Goal: Information Seeking & Learning: Learn about a topic

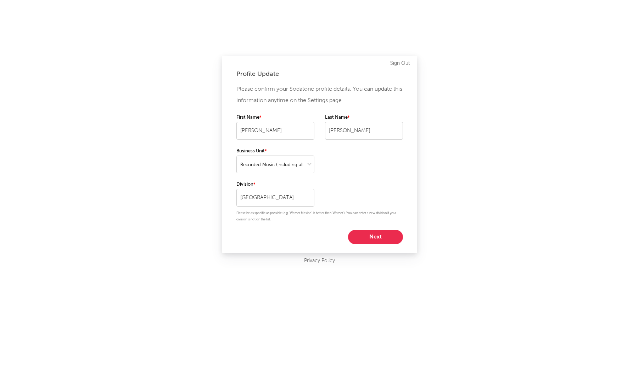
select select "recorded_music"
click at [363, 236] on button "Next" at bounding box center [375, 237] width 55 height 14
select select "marketing"
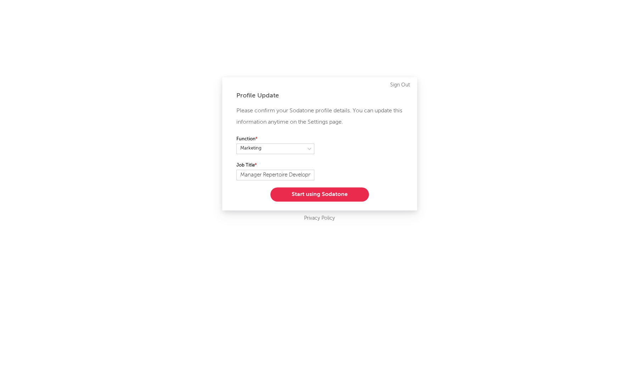
click at [329, 197] on button "Start using Sodatone" at bounding box center [320, 195] width 99 height 14
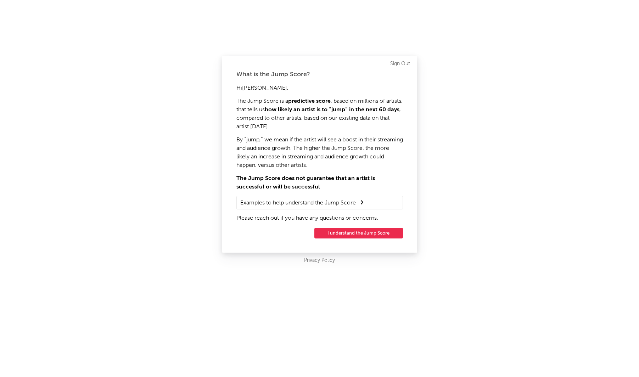
click at [338, 232] on button "I understand the Jump Score" at bounding box center [359, 233] width 89 height 11
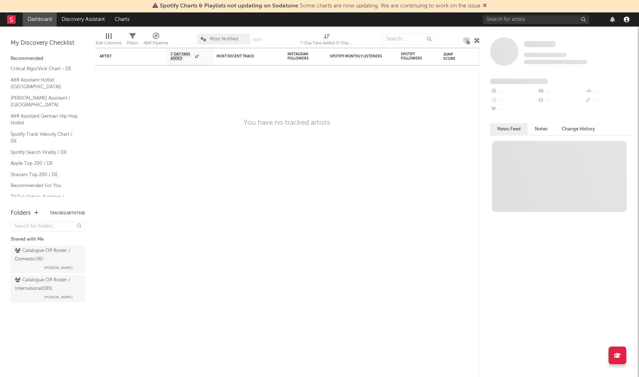
click at [628, 22] on icon "button" at bounding box center [627, 20] width 6 height 6
click at [143, 88] on div "Artist Notifications 7-Day Fans Added WoW % Change Most Recent Track Popularity…" at bounding box center [288, 212] width 384 height 329
click at [516, 16] on input "text" at bounding box center [536, 19] width 106 height 9
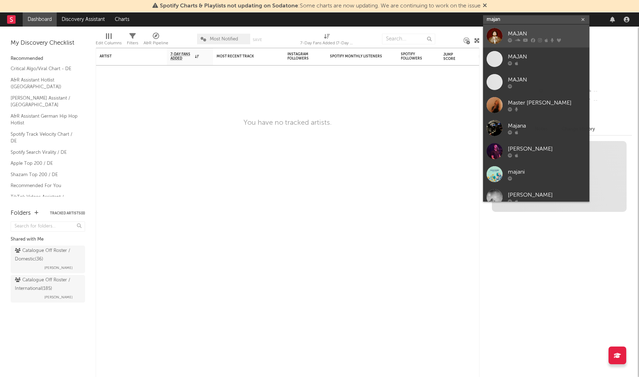
type input "majan"
click at [498, 34] on div at bounding box center [495, 36] width 16 height 16
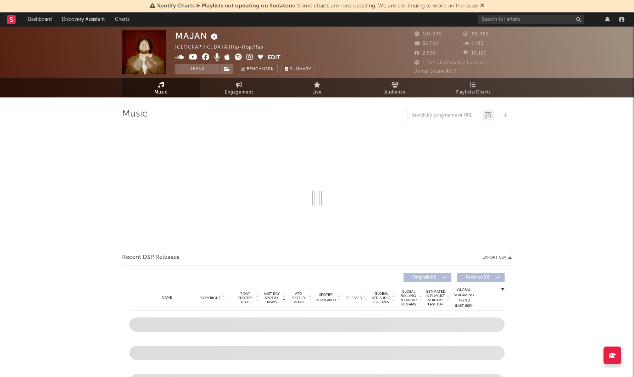
click at [484, 4] on icon at bounding box center [482, 5] width 4 height 6
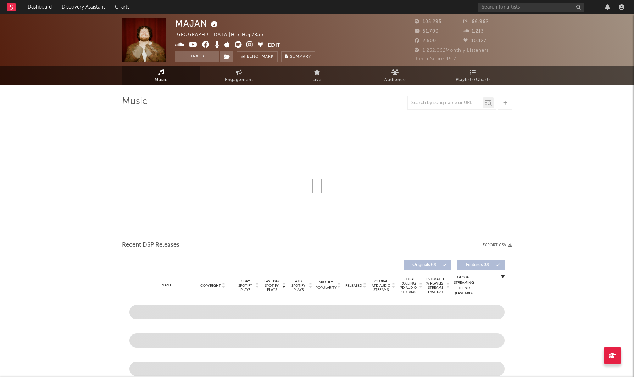
select select "6m"
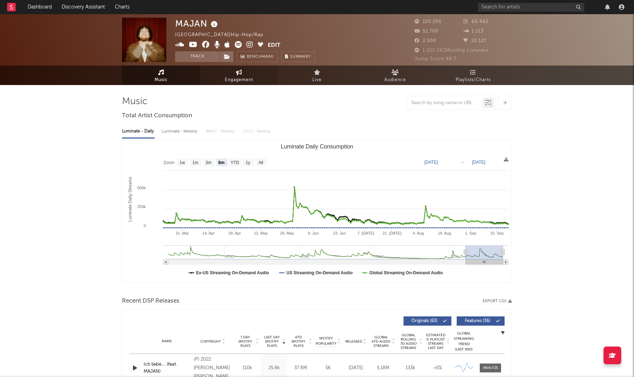
click at [243, 76] on span "Engagement" at bounding box center [239, 80] width 28 height 9
select select "1w"
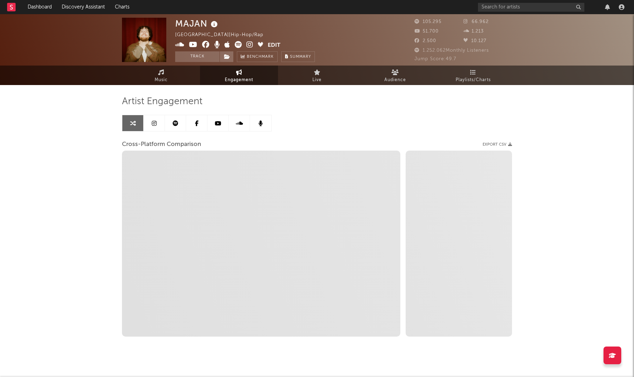
select select "1m"
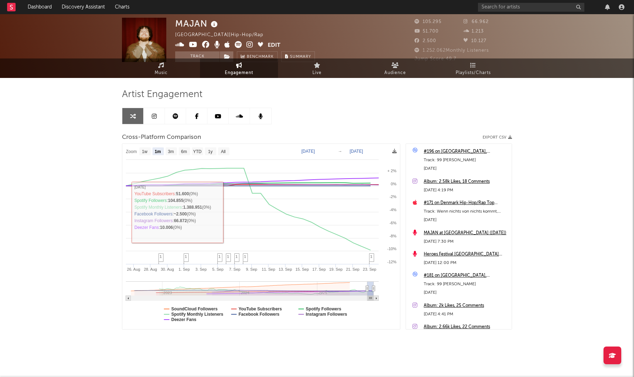
scroll to position [9, 0]
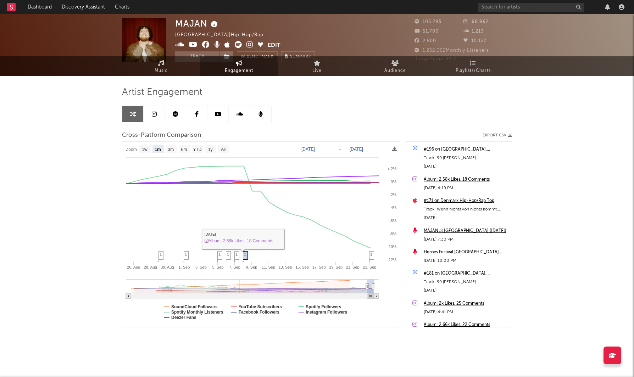
click at [246, 256] on span "1" at bounding box center [245, 254] width 2 height 4
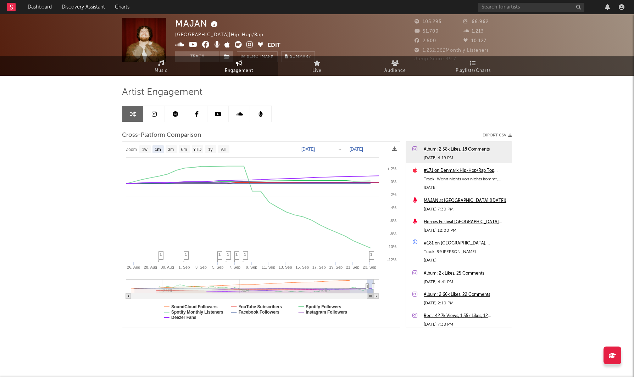
click at [457, 150] on div "Album: 2.58k Likes, 18 Comments" at bounding box center [466, 149] width 84 height 9
click at [311, 68] on link "Live" at bounding box center [317, 66] width 78 height 20
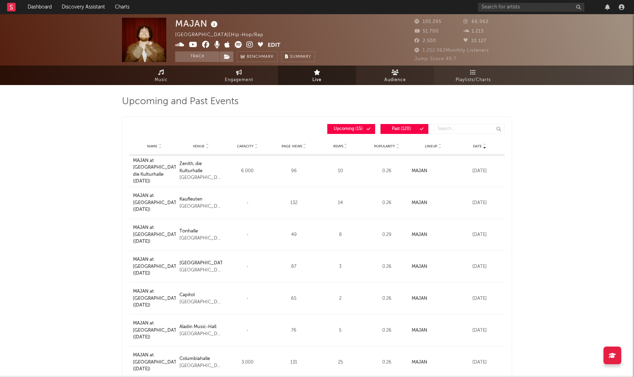
click at [396, 76] on span "Audience" at bounding box center [395, 80] width 22 height 9
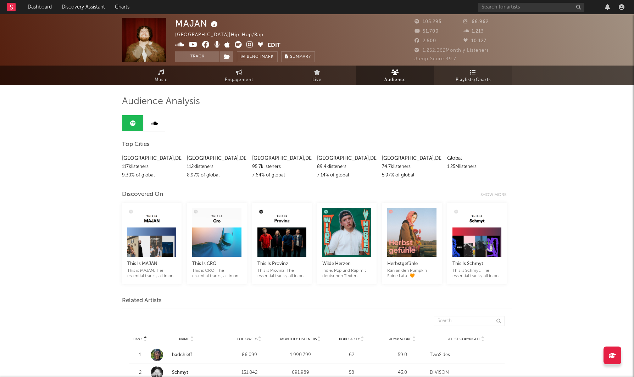
click at [473, 78] on span "Playlists/Charts" at bounding box center [473, 80] width 35 height 9
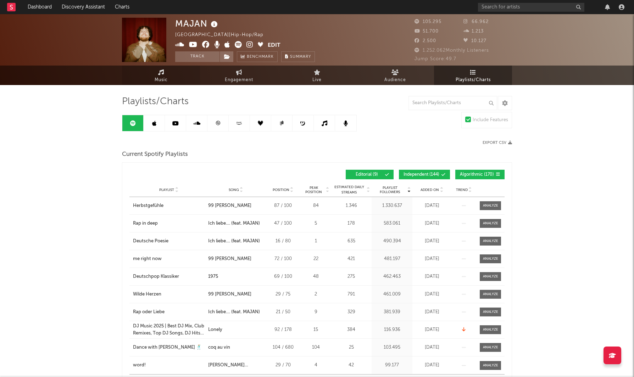
click at [169, 79] on link "Music" at bounding box center [161, 76] width 78 height 20
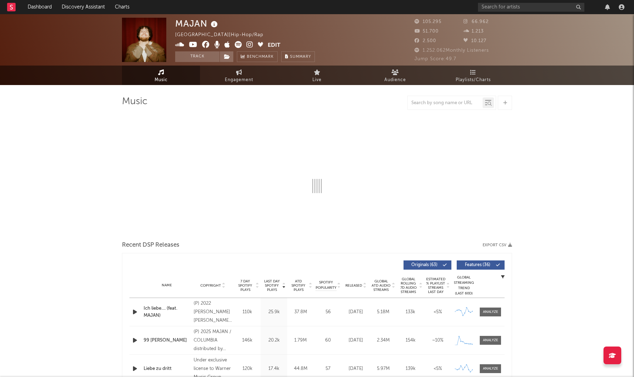
select select "6m"
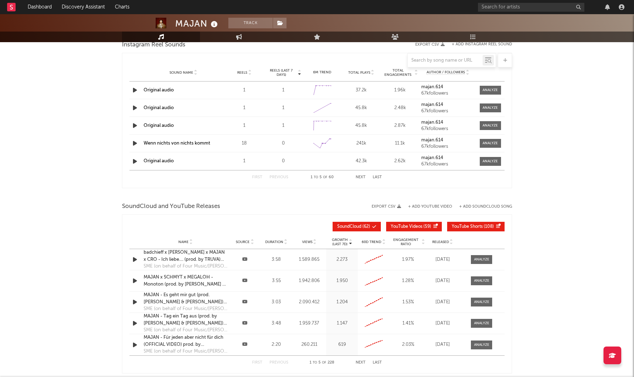
scroll to position [674, 0]
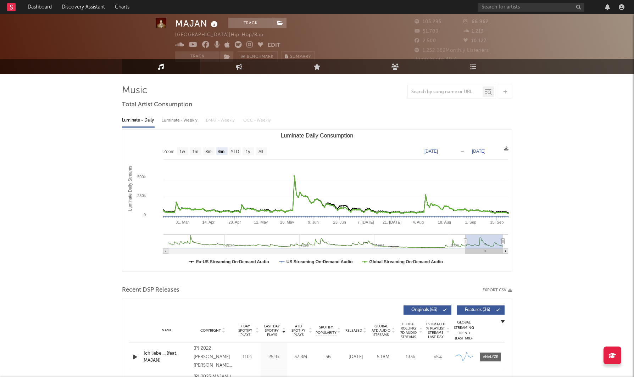
scroll to position [0, 0]
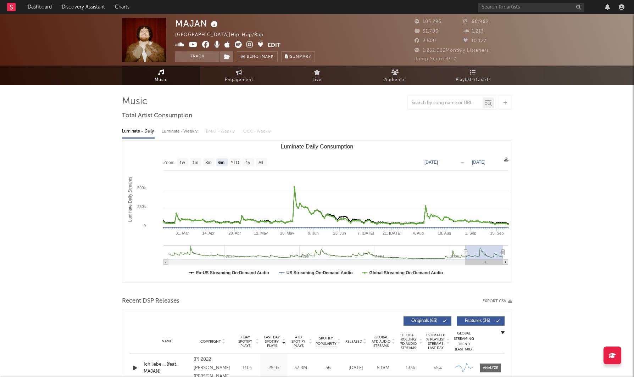
click at [189, 132] on div "Luminate - Weekly" at bounding box center [180, 132] width 37 height 12
select select "6m"
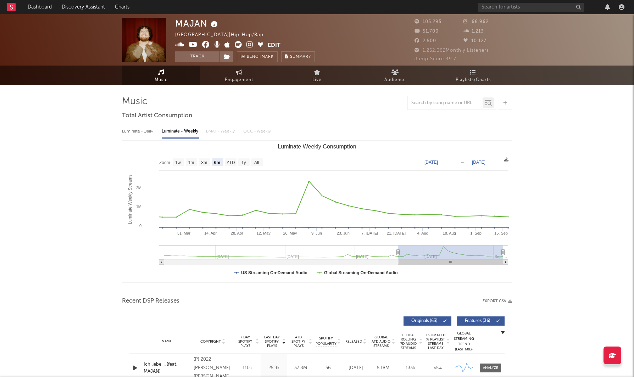
click at [475, 41] on span "10.127" at bounding box center [474, 41] width 23 height 5
click at [259, 58] on span "Benchmark" at bounding box center [260, 57] width 27 height 9
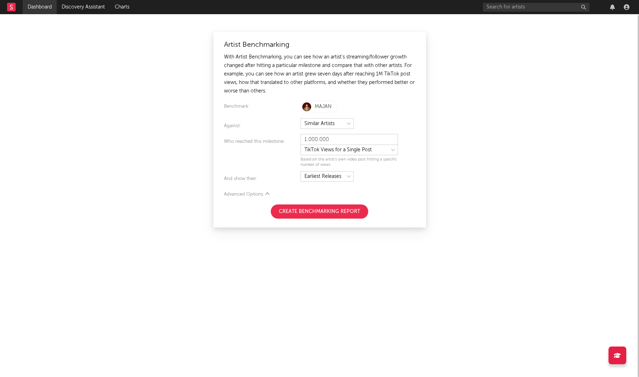
click at [47, 9] on link "Dashboard" at bounding box center [40, 7] width 34 height 14
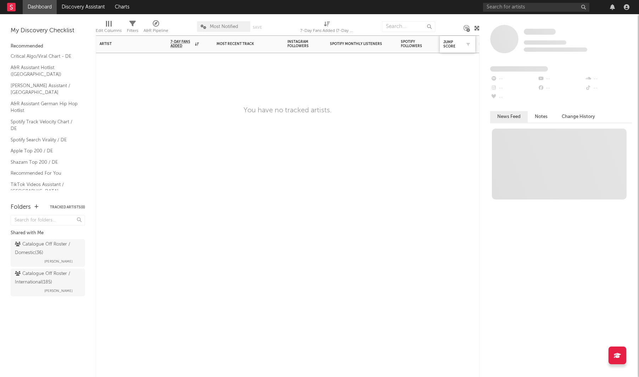
click at [444, 49] on div "Jump Score" at bounding box center [458, 44] width 28 height 15
click at [455, 46] on div "Jump Score" at bounding box center [453, 44] width 18 height 9
click at [518, 7] on input "text" at bounding box center [536, 7] width 106 height 9
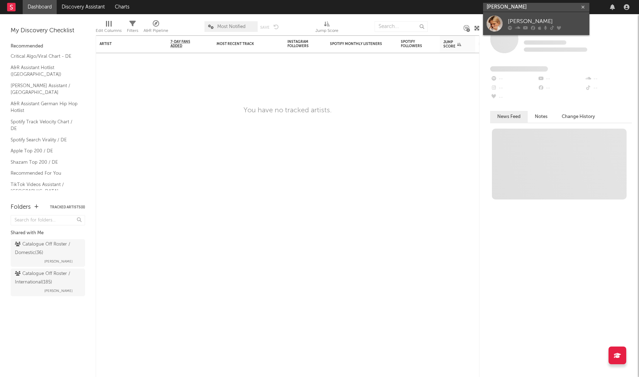
type input "[PERSON_NAME]"
click at [518, 22] on div "[PERSON_NAME]" at bounding box center [547, 21] width 78 height 9
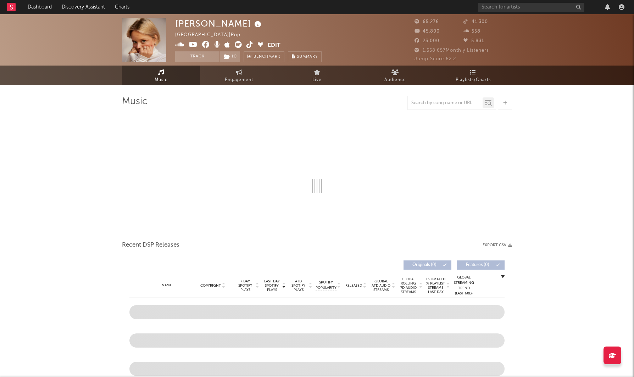
select select "6m"
